Goal: Task Accomplishment & Management: Complete application form

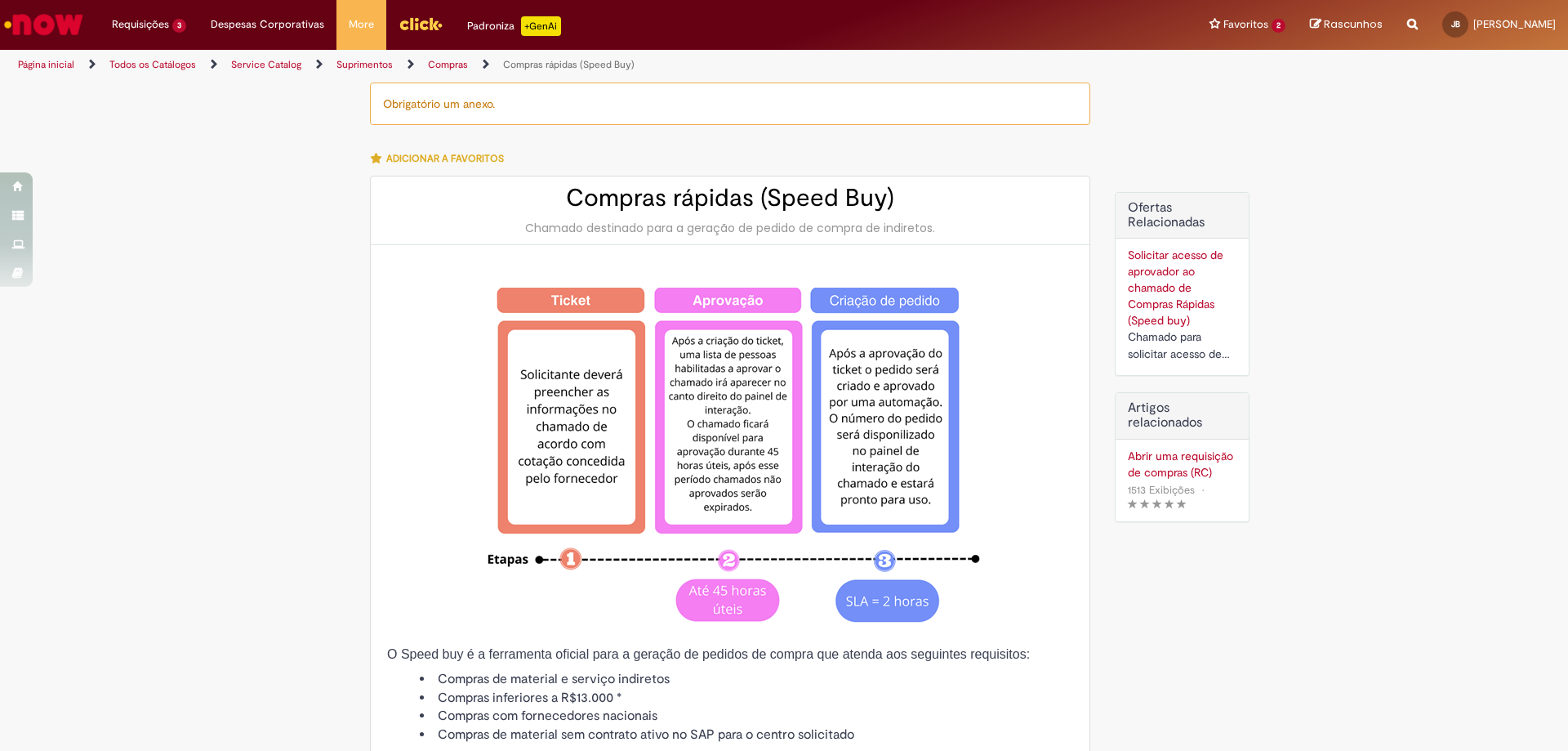
type input "**********"
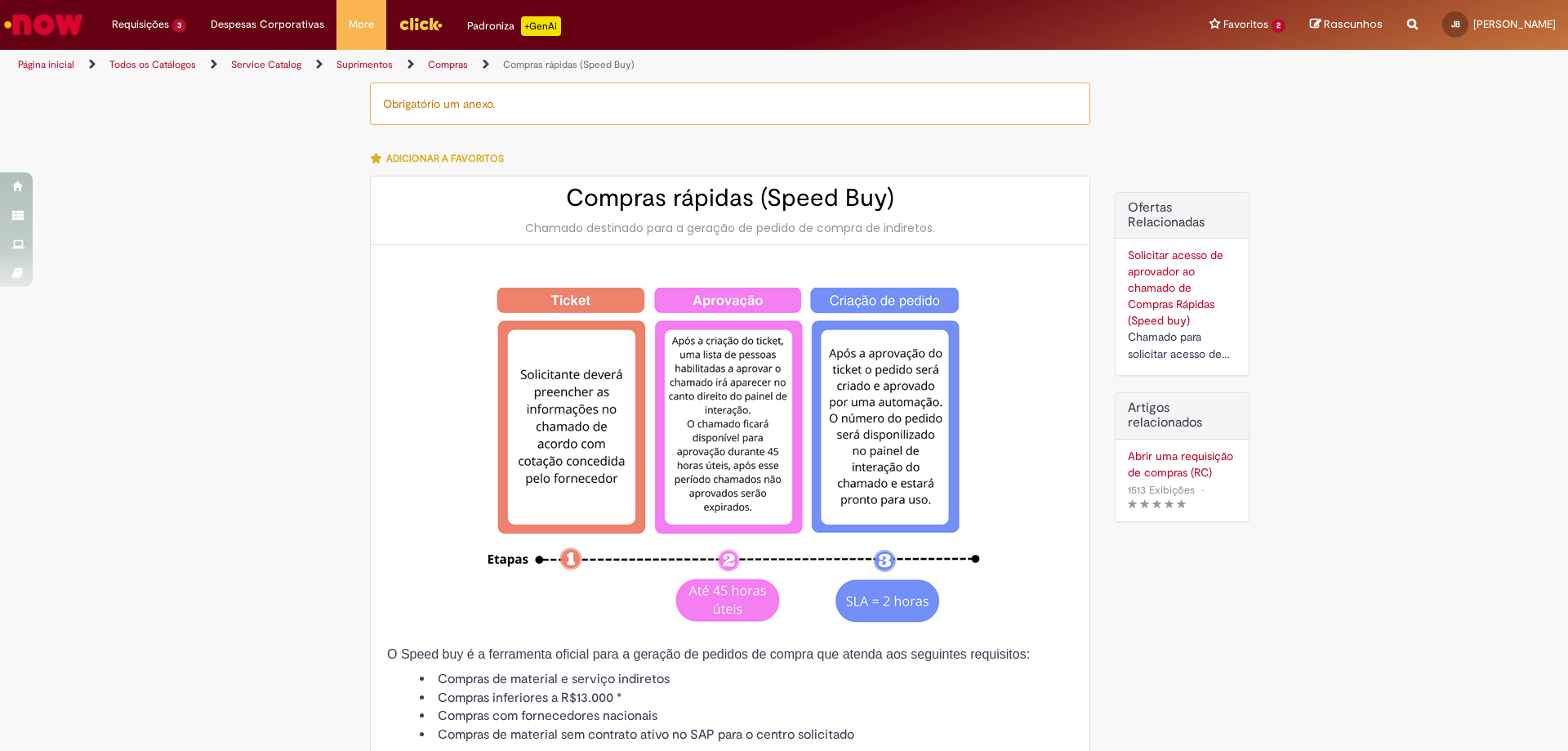
type input "**********"
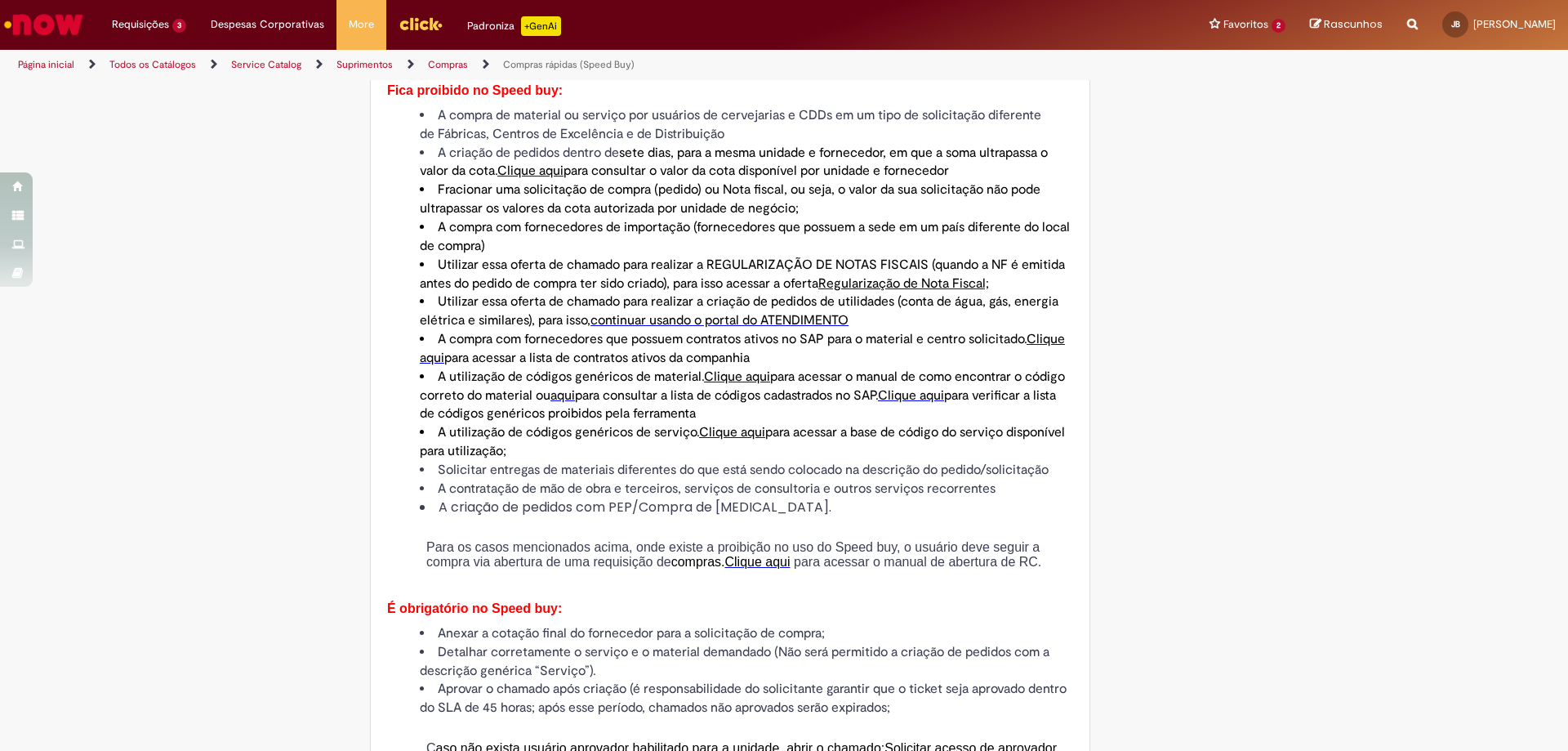
scroll to position [491, 0]
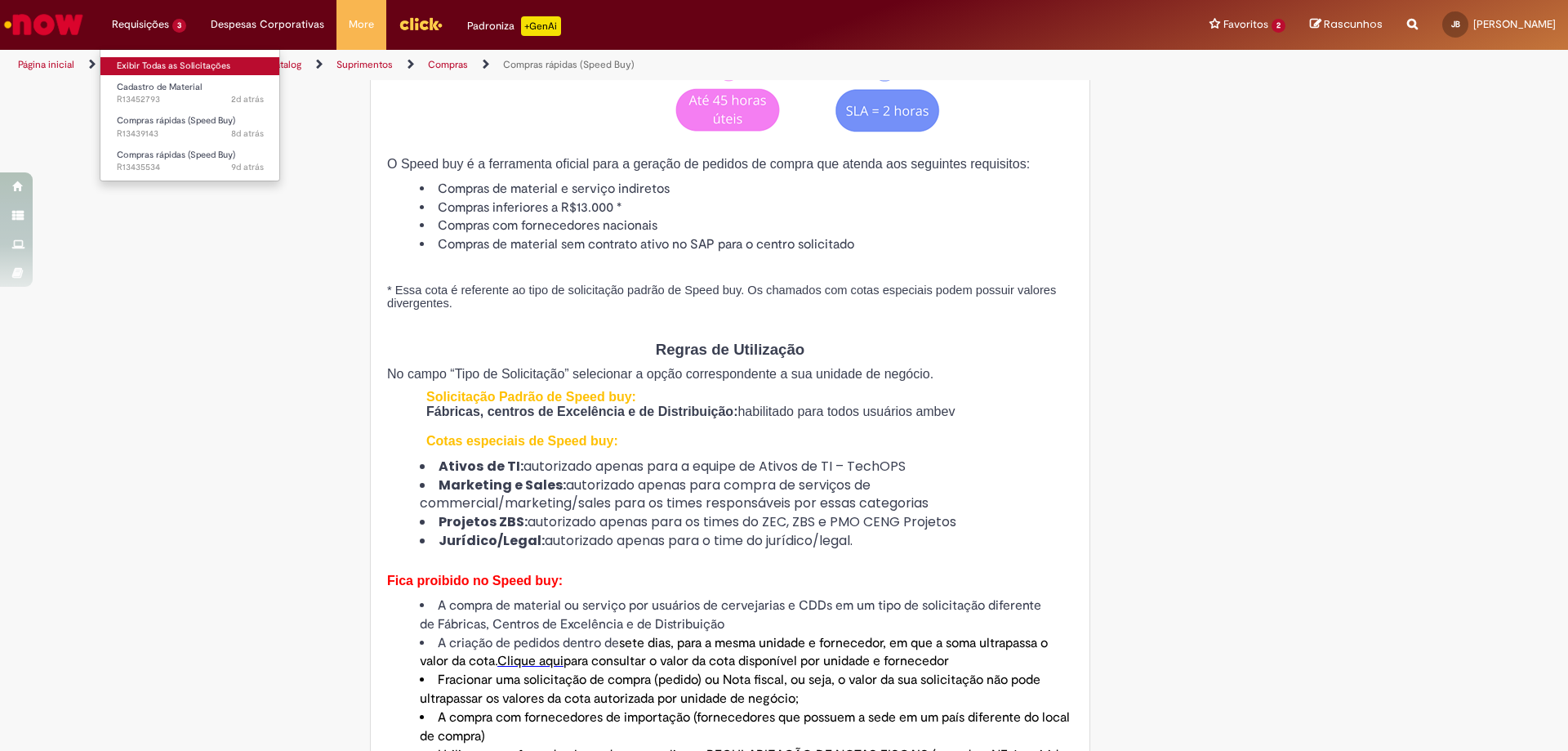
click at [209, 64] on link "Exibir Todas as Solicitações" at bounding box center [189, 66] width 179 height 18
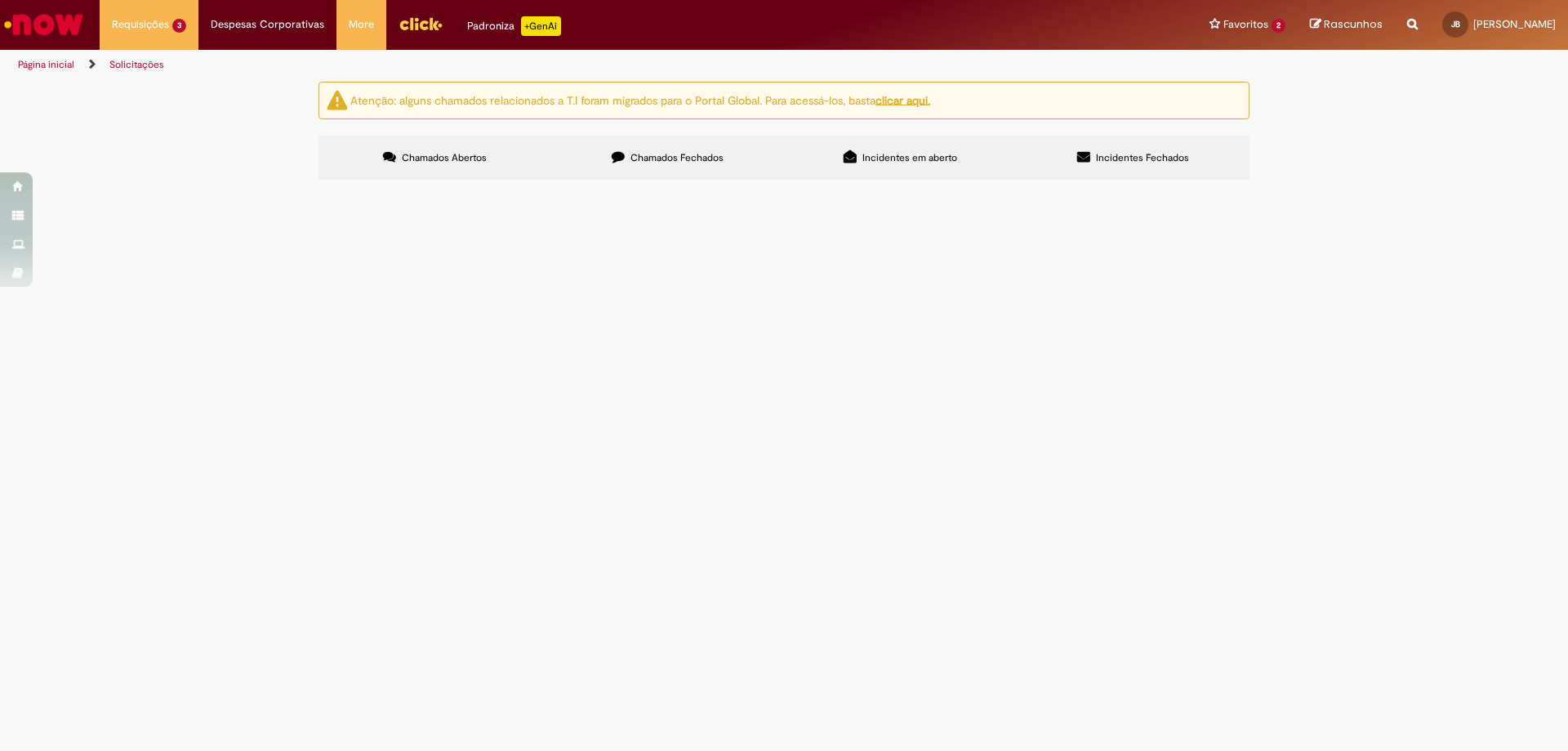
click at [756, 150] on label "Chamados Fechados" at bounding box center [667, 157] width 233 height 44
click at [0, 0] on link "2" at bounding box center [0, 0] width 0 height 0
click at [216, 185] on div "Atenção: alguns chamados relacionados a T.I foram migrados para o Portal Global…" at bounding box center [784, 133] width 1568 height 103
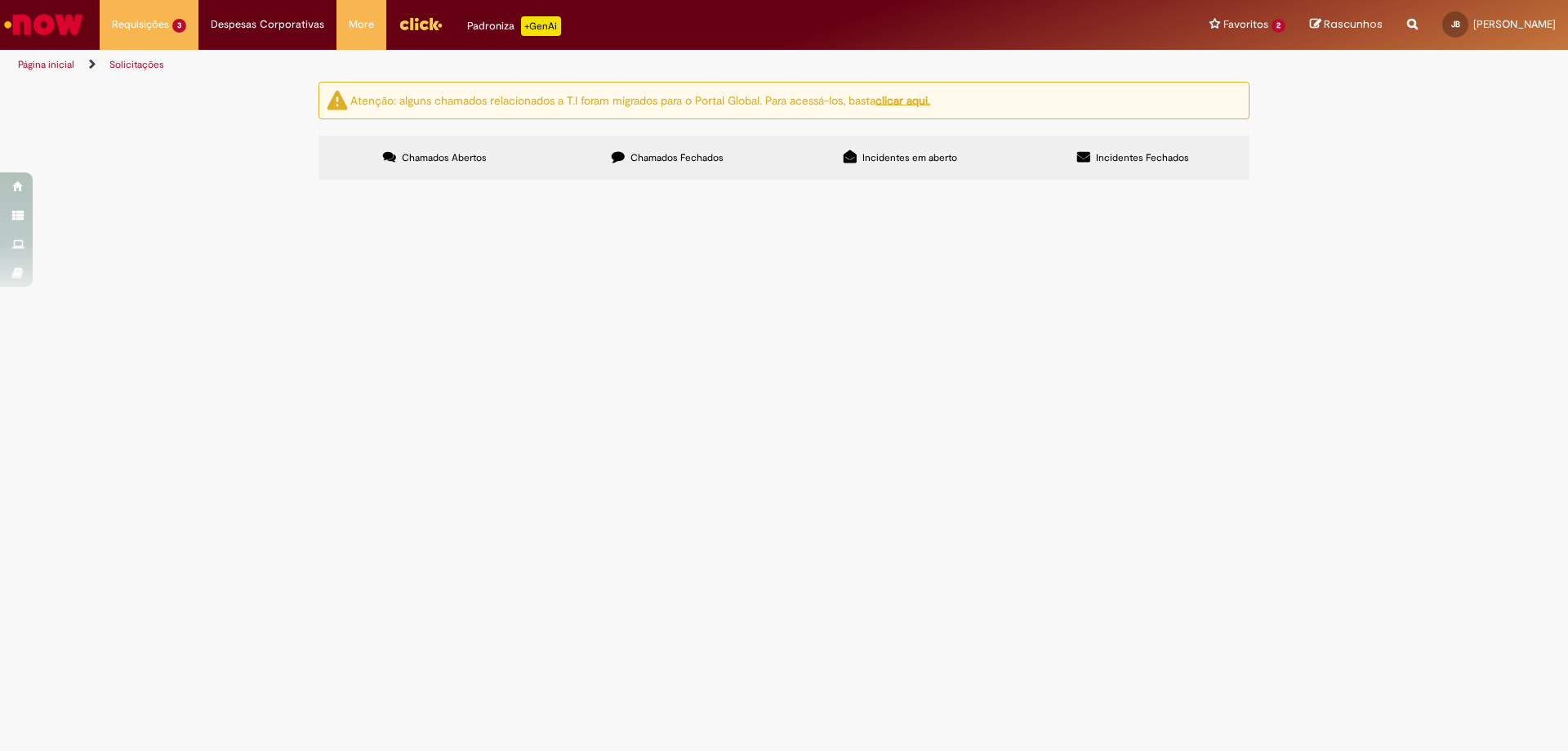
scroll to position [315, 0]
click at [0, 0] on span "Abraçadeiras de fixação" at bounding box center [0, 0] width 0 height 0
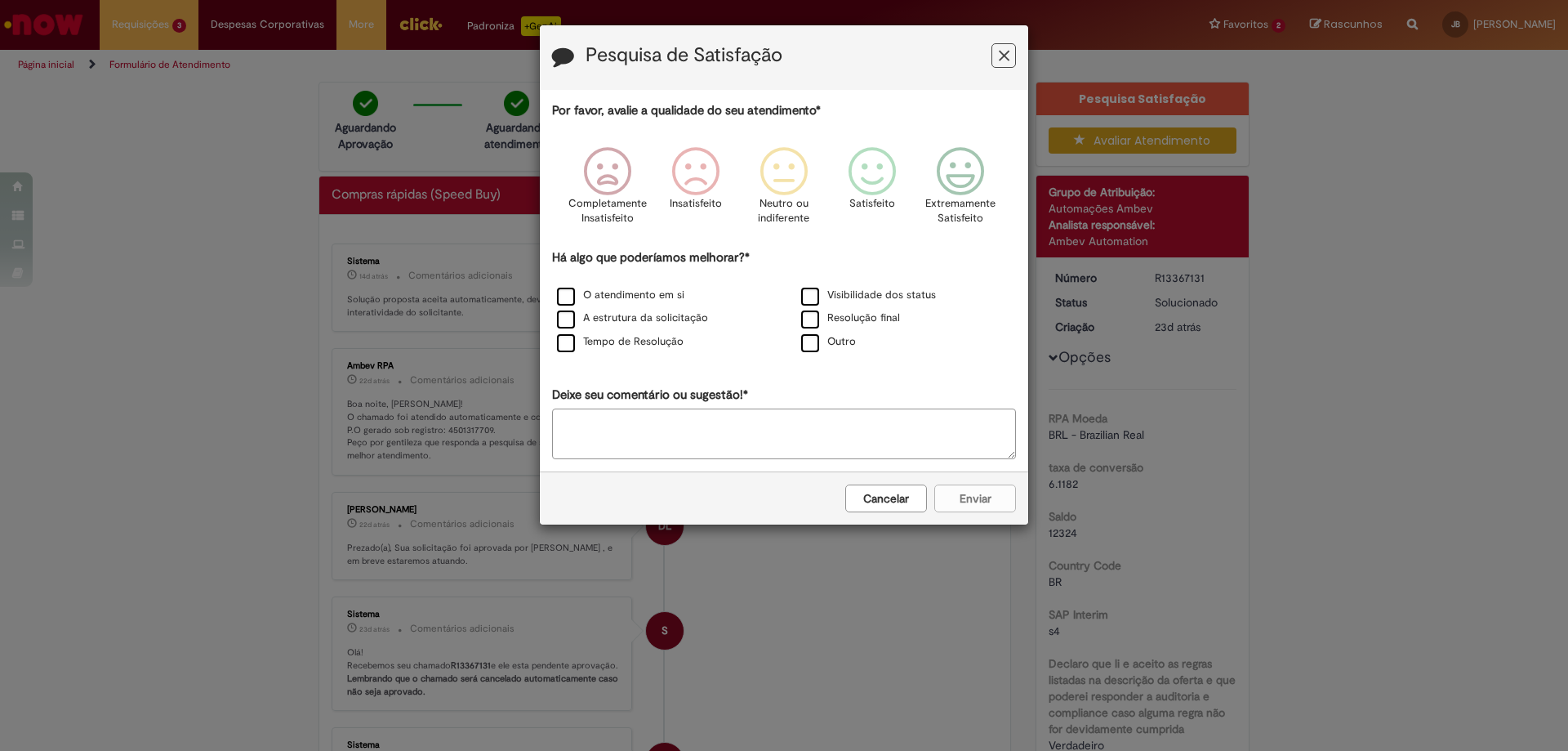
click at [911, 494] on button "Cancelar" at bounding box center [886, 498] width 82 height 28
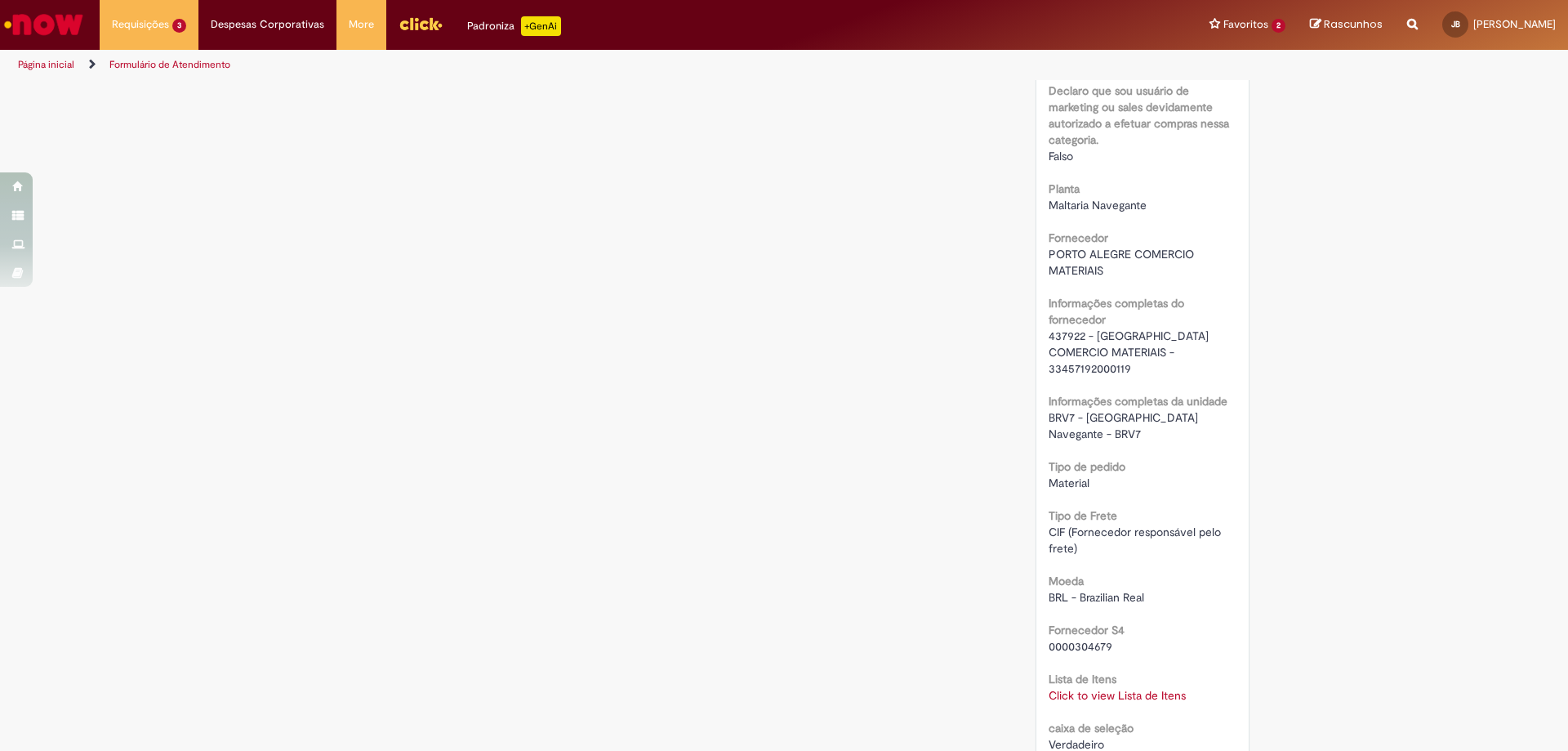
scroll to position [997, 0]
